Goal: Task Accomplishment & Management: Manage account settings

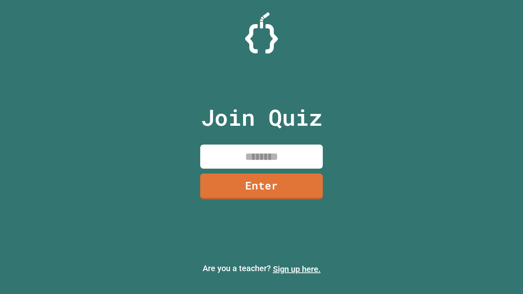
click at [297, 269] on link "Sign up here." at bounding box center [297, 269] width 48 height 10
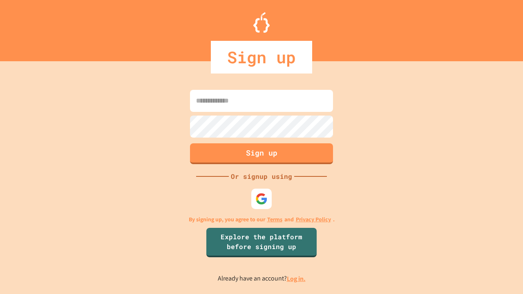
click at [297, 279] on link "Log in." at bounding box center [296, 279] width 19 height 9
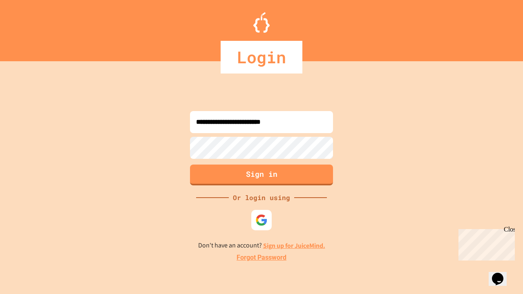
type input "**********"
